Goal: Task Accomplishment & Management: Complete application form

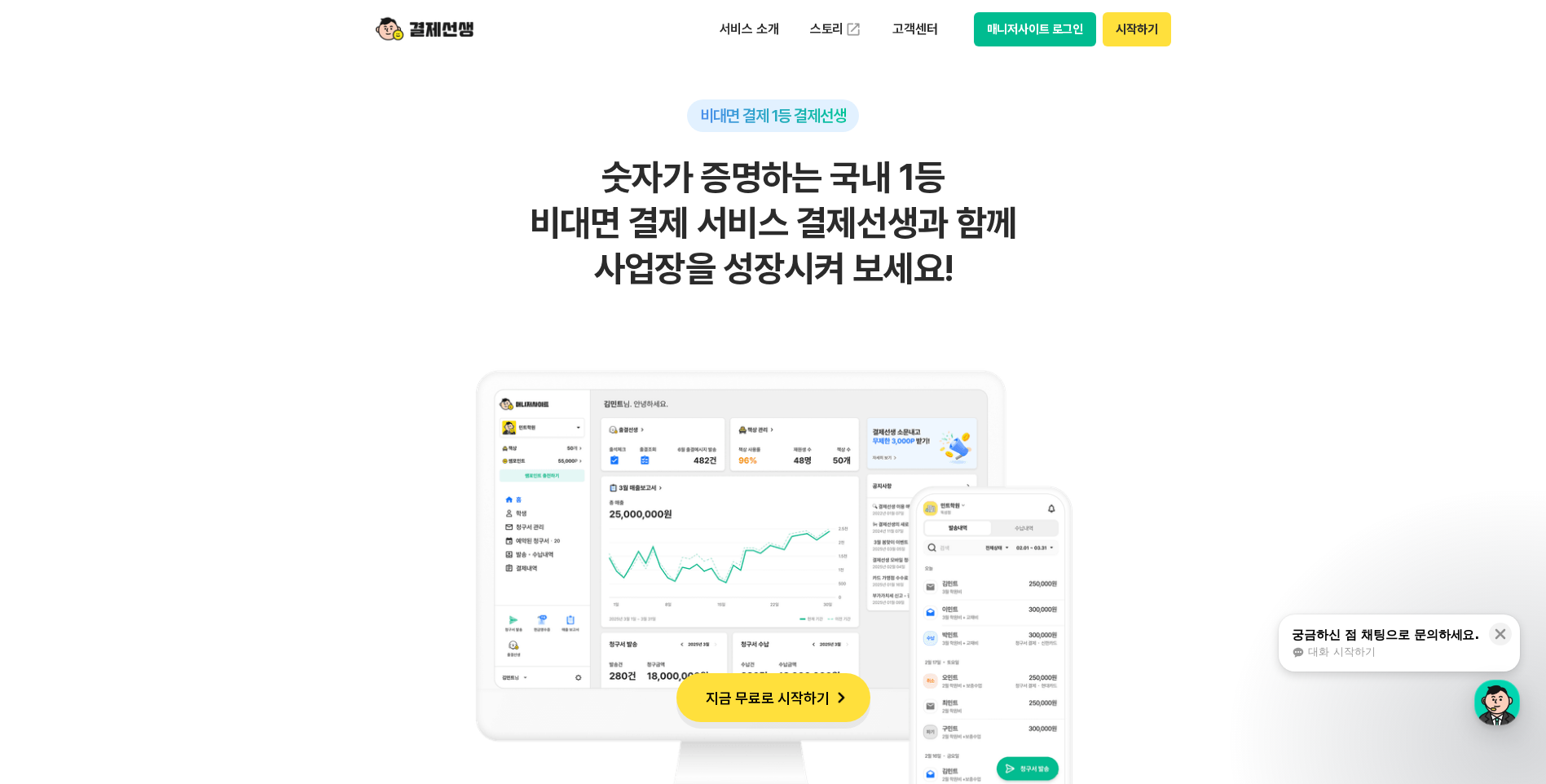
scroll to position [1141, 0]
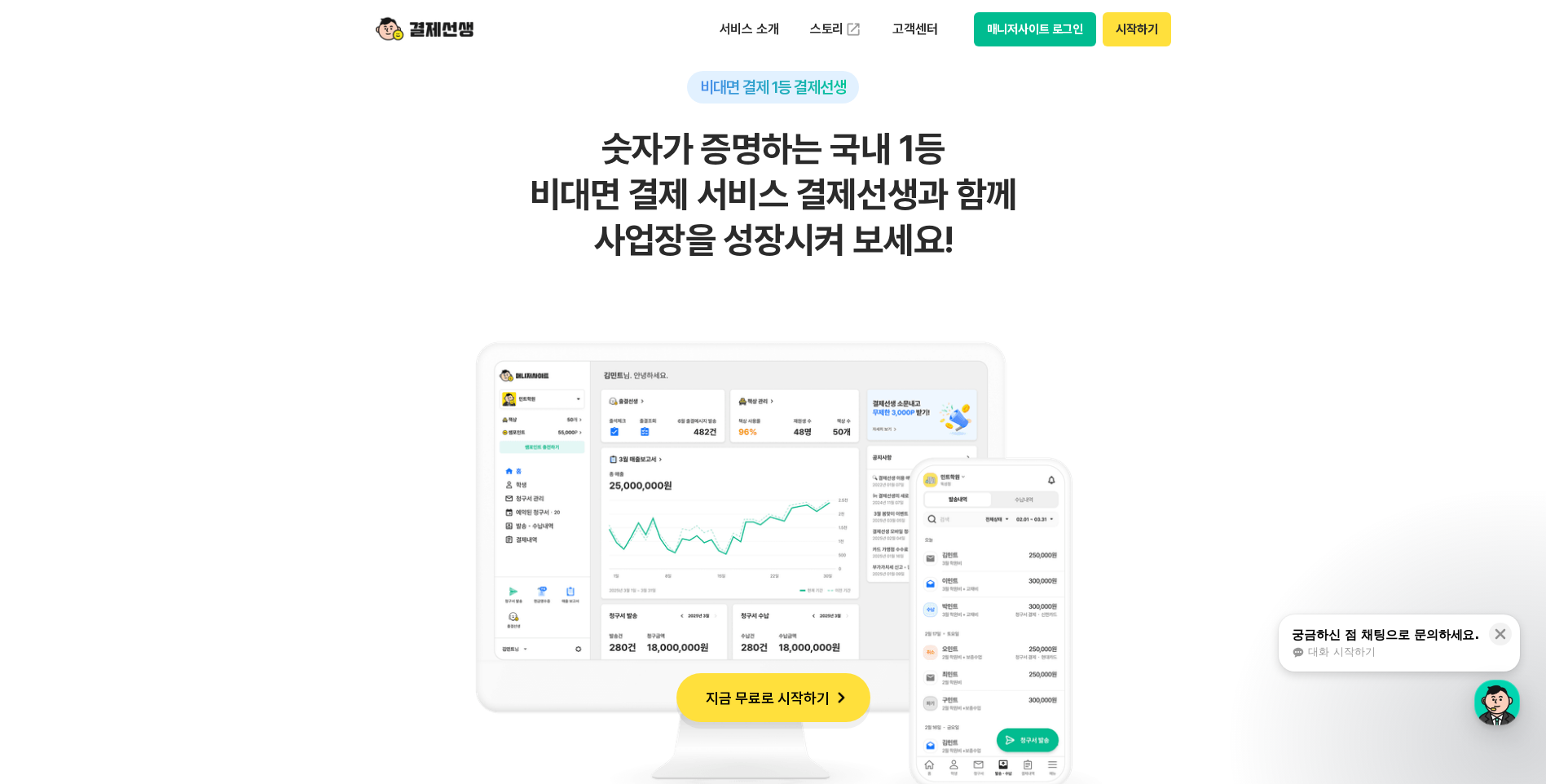
click at [809, 691] on button "지금 무료로 시작하기" at bounding box center [773, 697] width 194 height 49
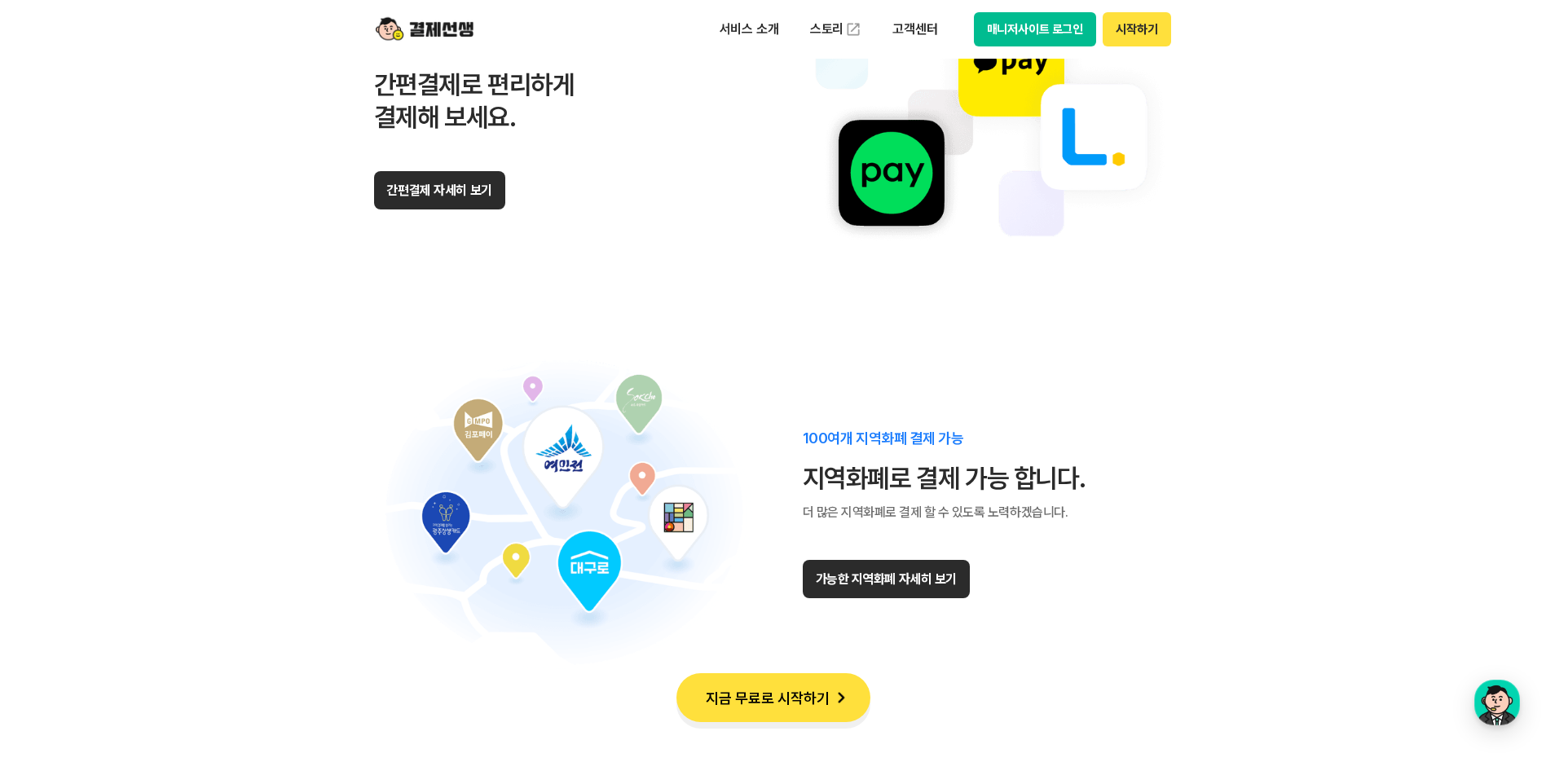
scroll to position [10023, 0]
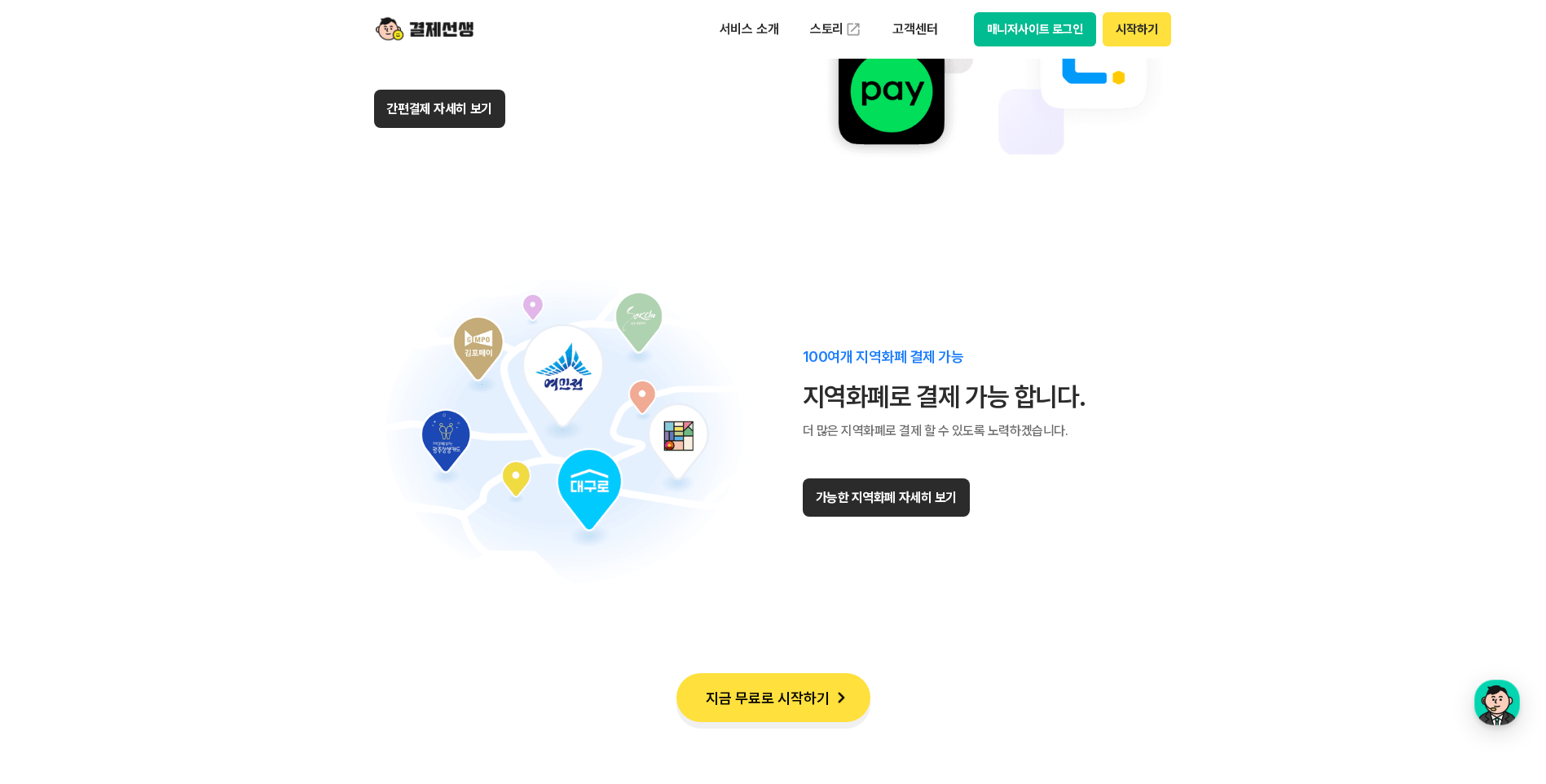
click at [912, 505] on button "가능한 지역화폐 자세히 보기" at bounding box center [886, 497] width 167 height 38
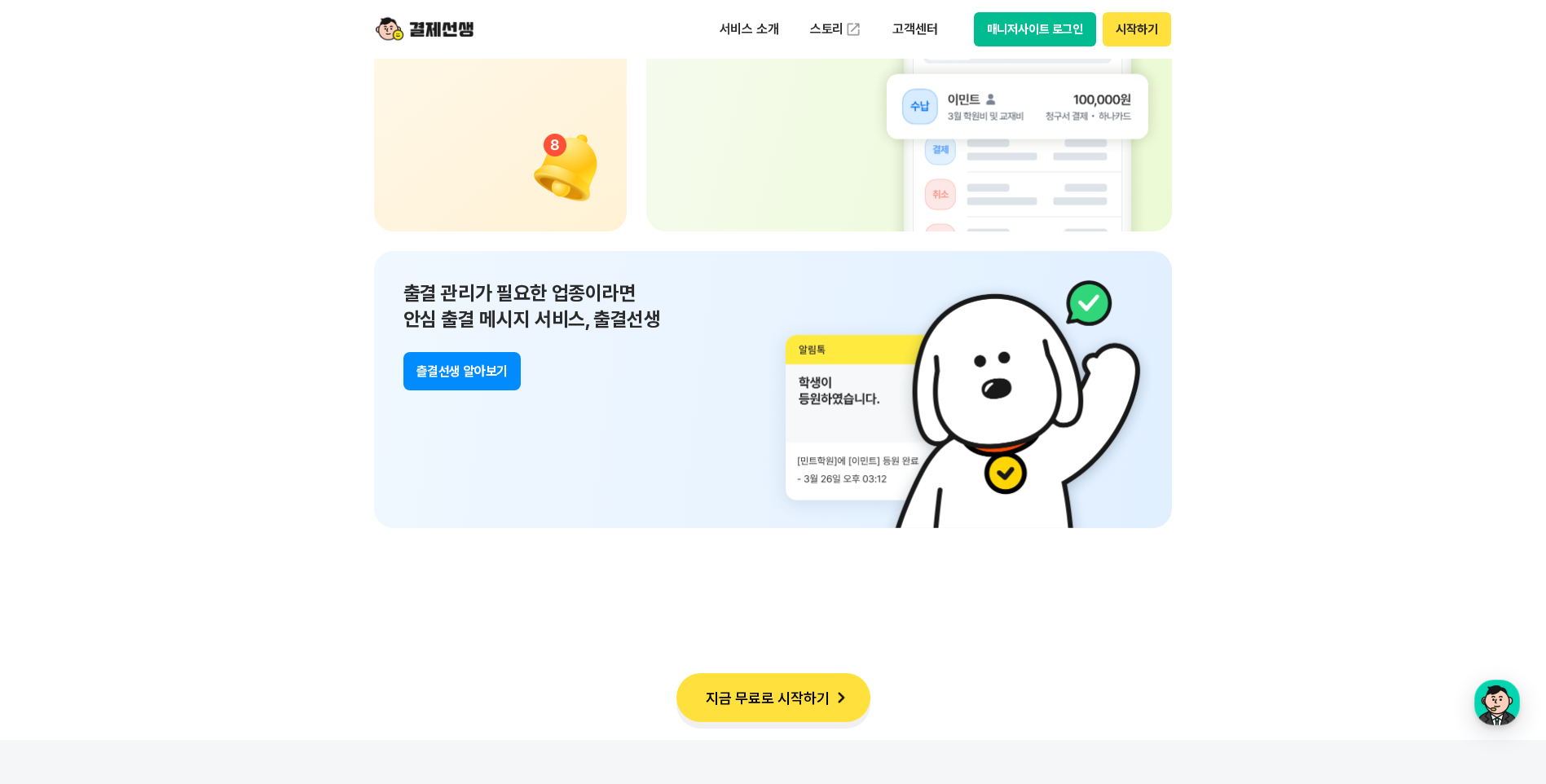
scroll to position [11734, 0]
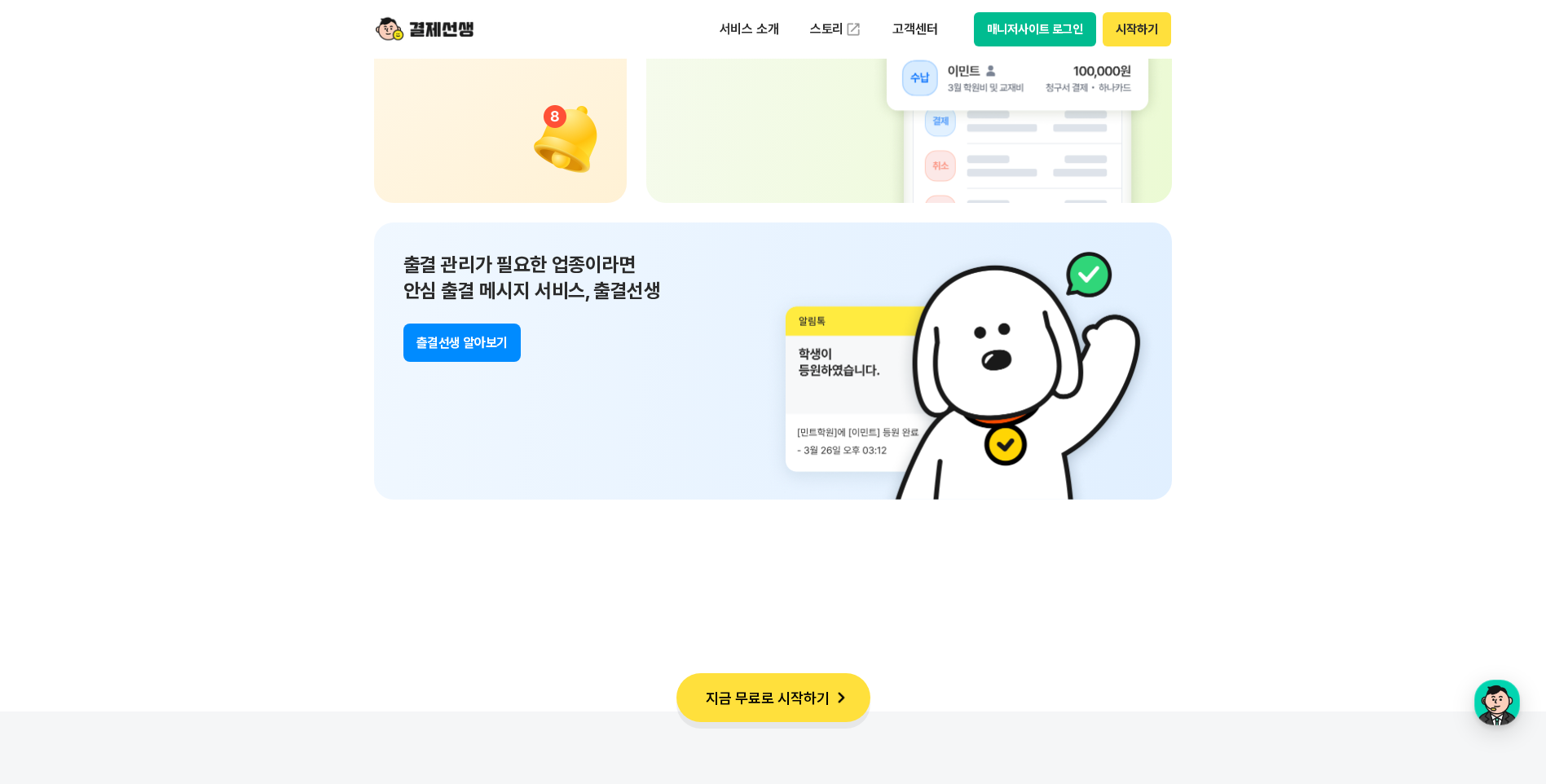
click at [486, 349] on button "츨결선생 알아보기" at bounding box center [462, 342] width 117 height 38
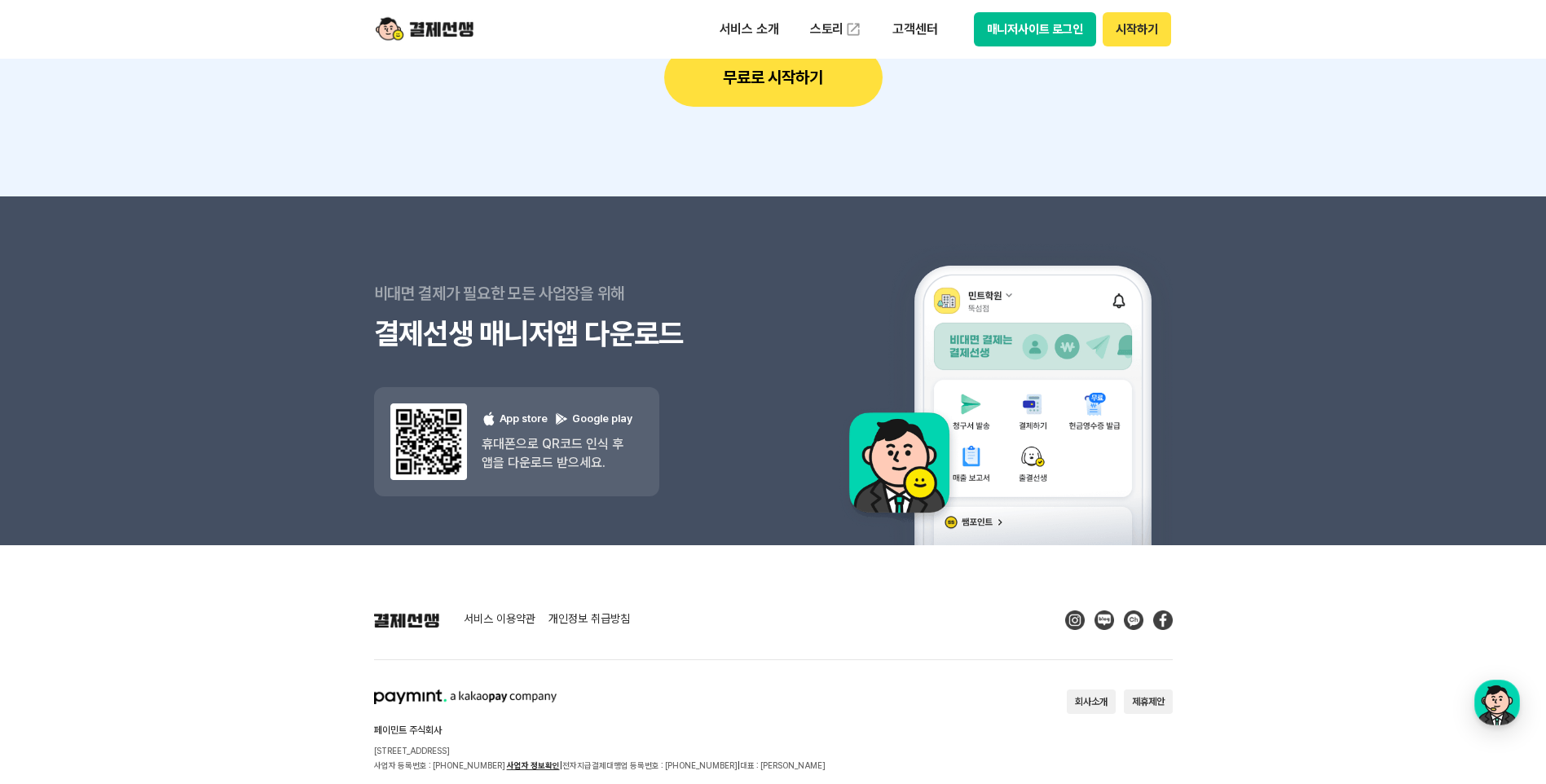
scroll to position [14313, 0]
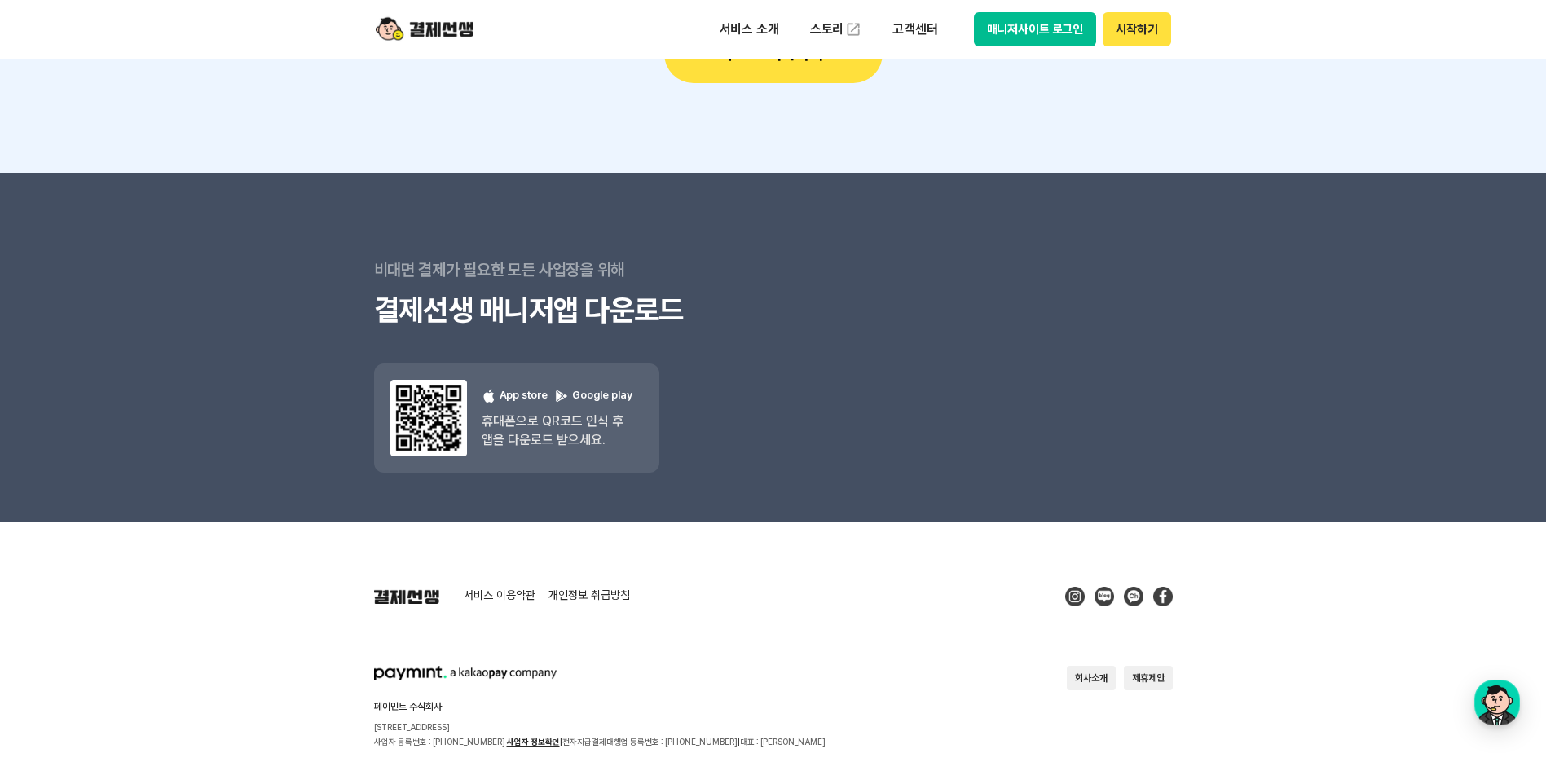
scroll to position [4620, 0]
